Goal: Task Accomplishment & Management: Manage account settings

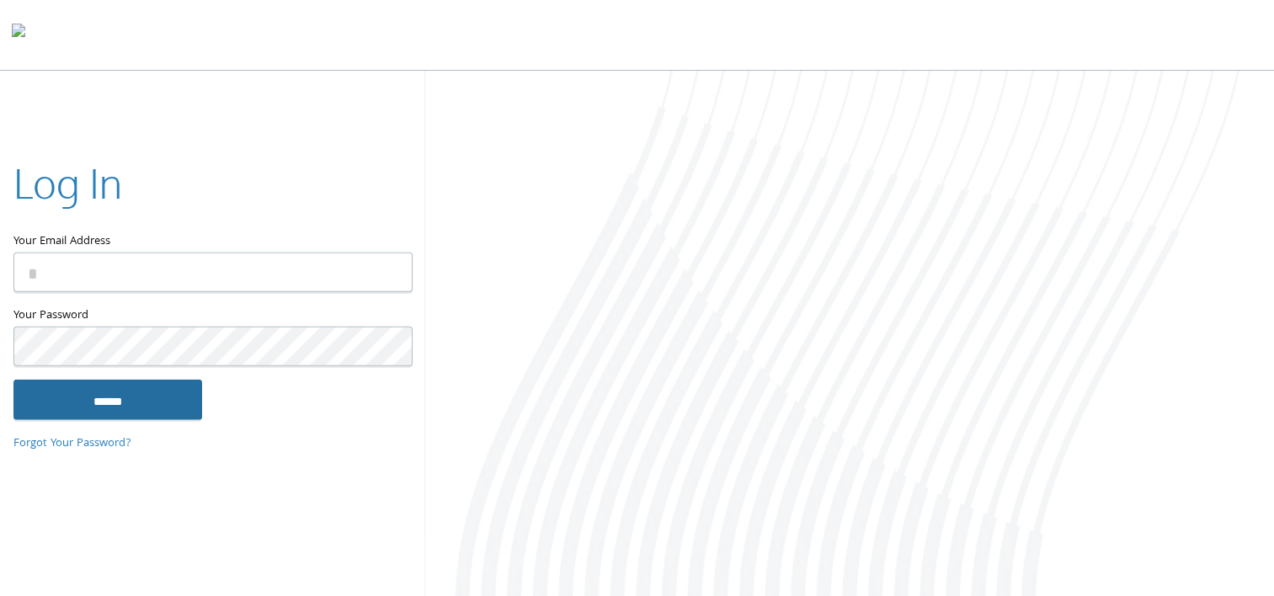
type input "**********"
click at [149, 404] on input "******" at bounding box center [107, 399] width 189 height 40
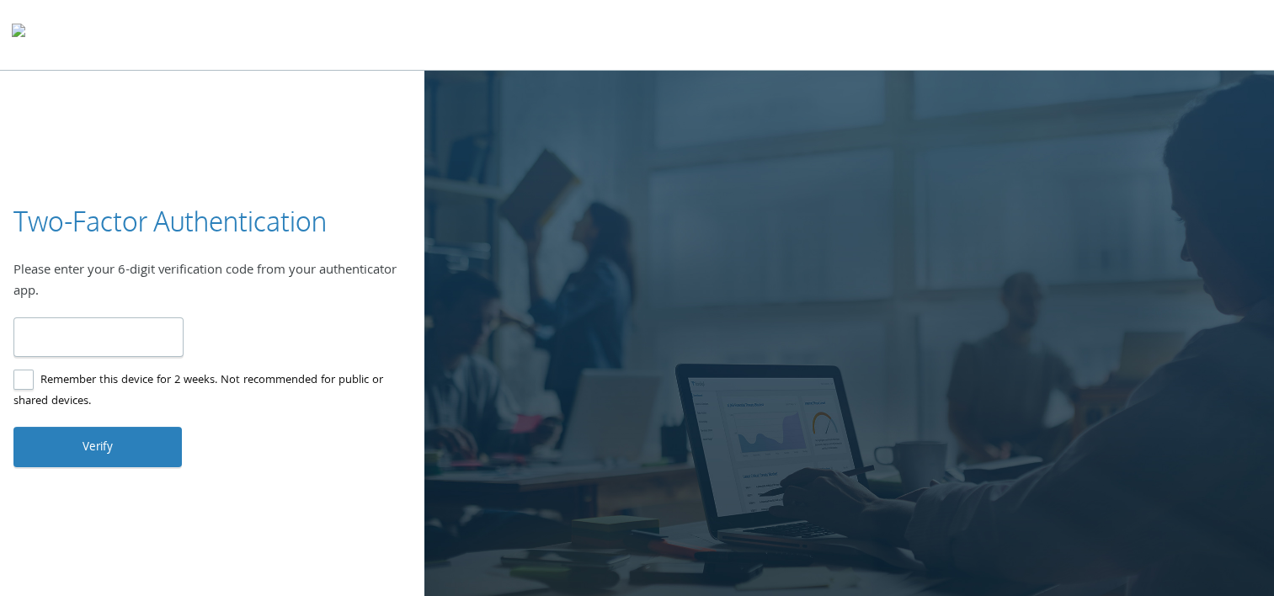
click at [70, 340] on input "number" at bounding box center [98, 337] width 170 height 40
click at [0, 477] on div "Two-Factor Authentication Please enter your 6-digit verification code from your…" at bounding box center [637, 335] width 1274 height 529
